Goal: Task Accomplishment & Management: Use online tool/utility

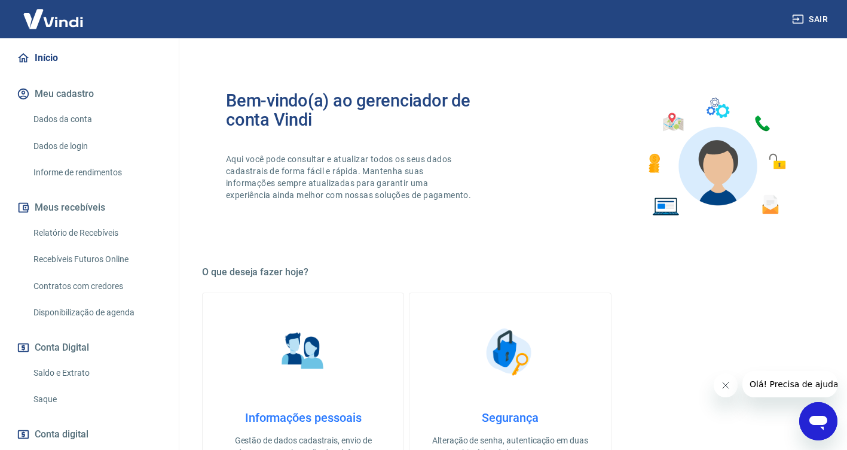
scroll to position [179, 0]
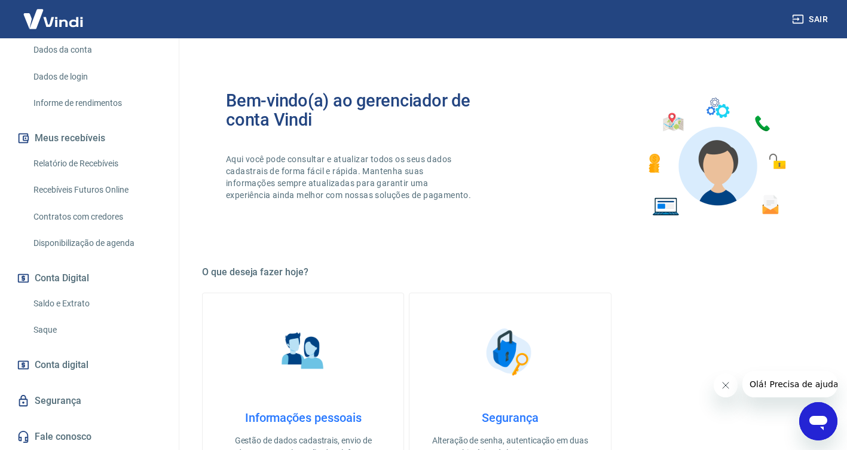
click at [97, 176] on link "Relatório de Recebíveis" at bounding box center [97, 163] width 136 height 25
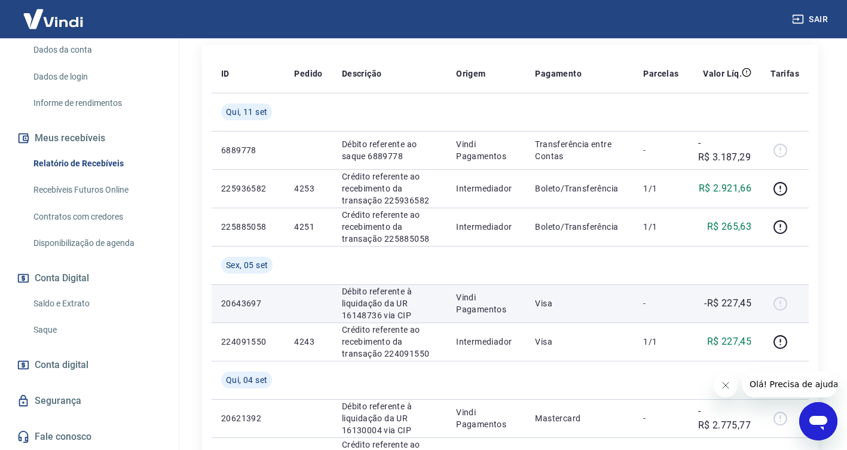
scroll to position [239, 0]
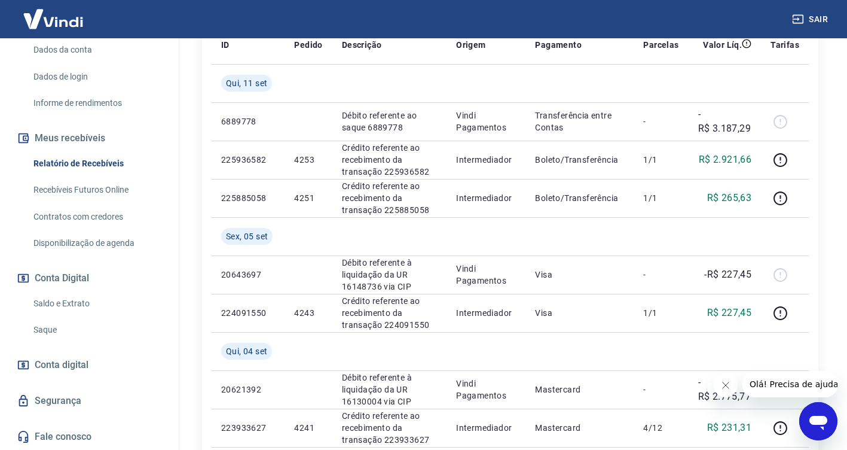
click at [726, 384] on icon "Fechar mensagem da empresa" at bounding box center [725, 385] width 10 height 10
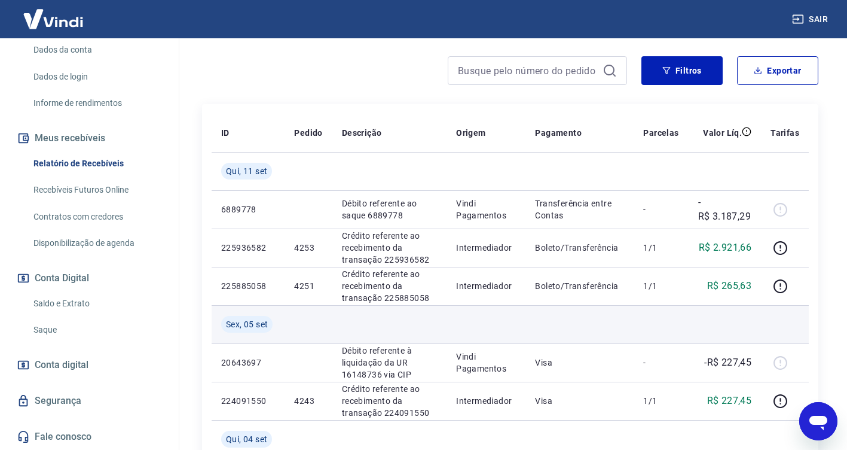
scroll to position [179, 0]
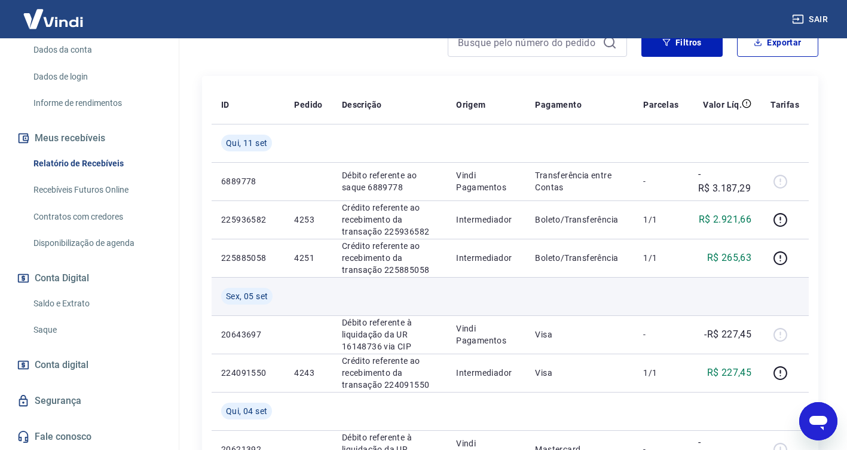
click at [577, 305] on td at bounding box center [580, 296] width 108 height 38
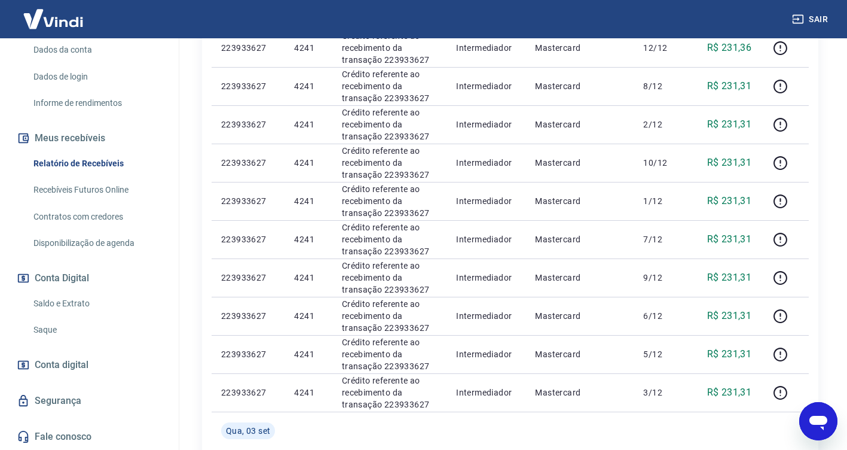
scroll to position [419, 0]
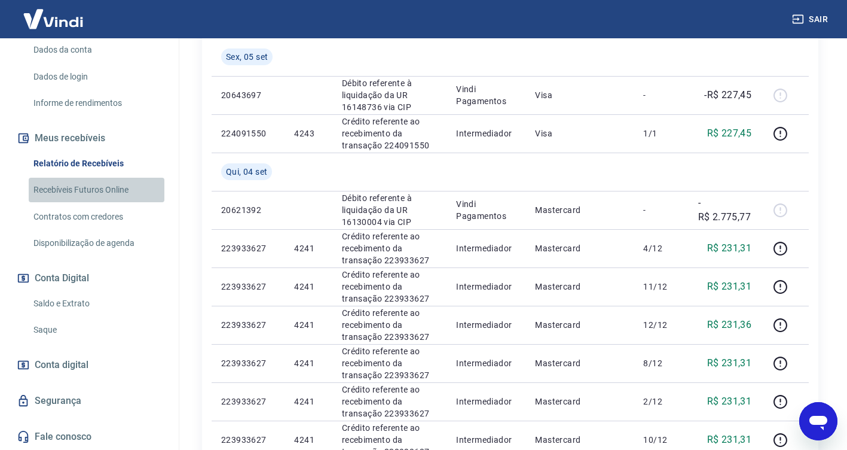
click at [100, 193] on link "Recebíveis Futuros Online" at bounding box center [97, 190] width 136 height 25
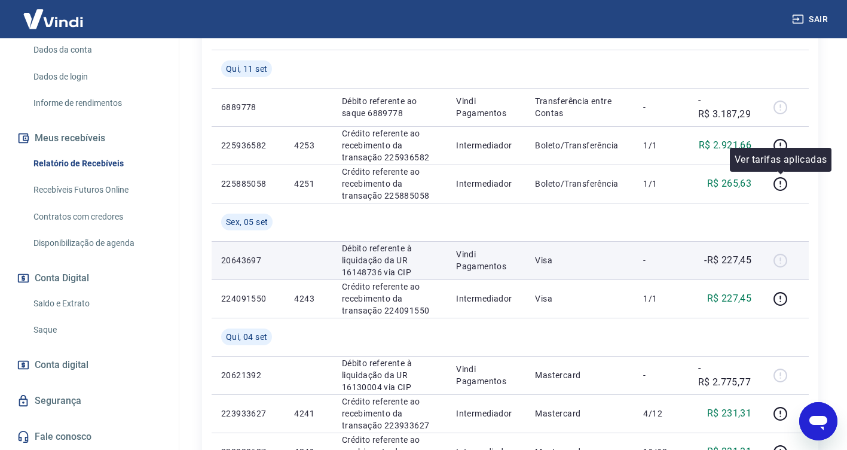
scroll to position [359, 0]
